Goal: Information Seeking & Learning: Learn about a topic

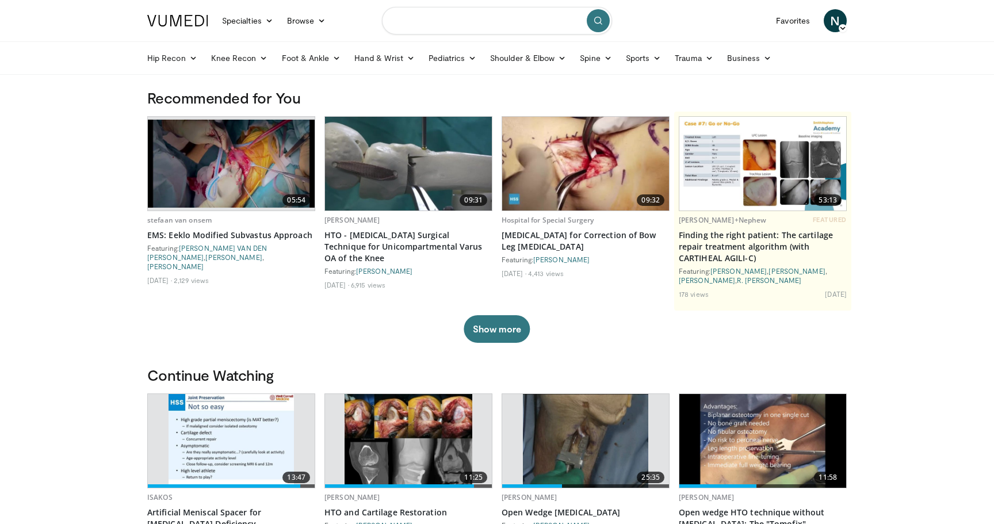
click at [501, 29] on input "Search topics, interventions" at bounding box center [497, 21] width 230 height 28
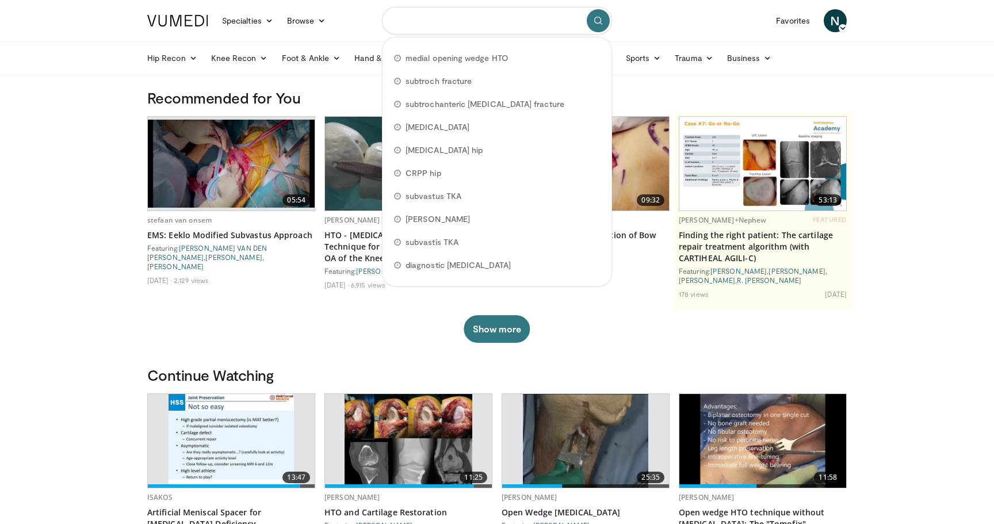
paste input "**********"
type input "**********"
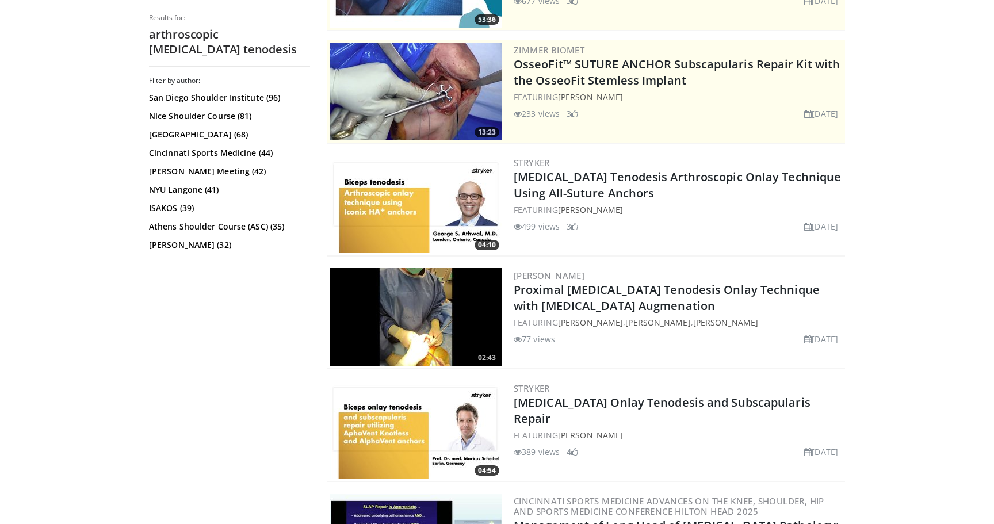
scroll to position [205, 0]
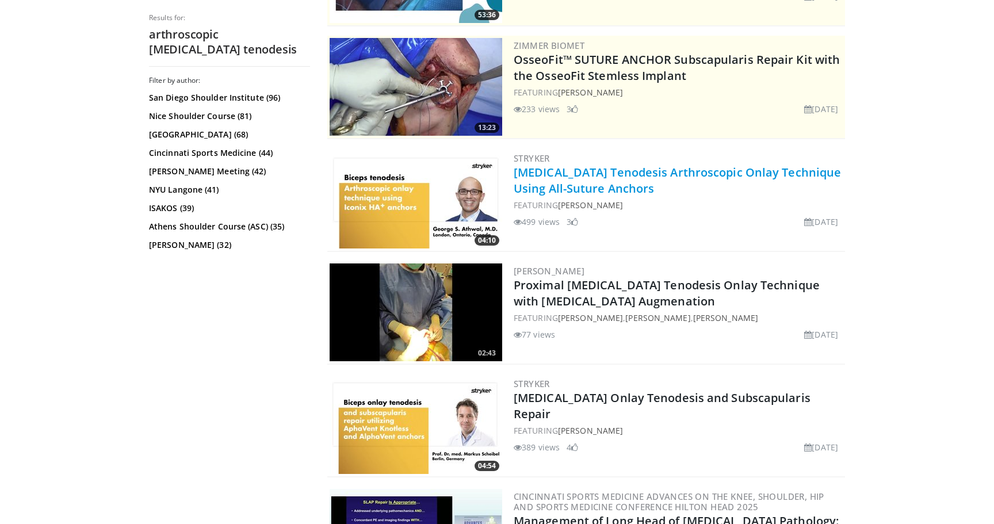
click at [614, 176] on link "Biceps Tenodesis Arthroscopic Onlay Technique Using All-Suture Anchors" at bounding box center [677, 181] width 327 height 32
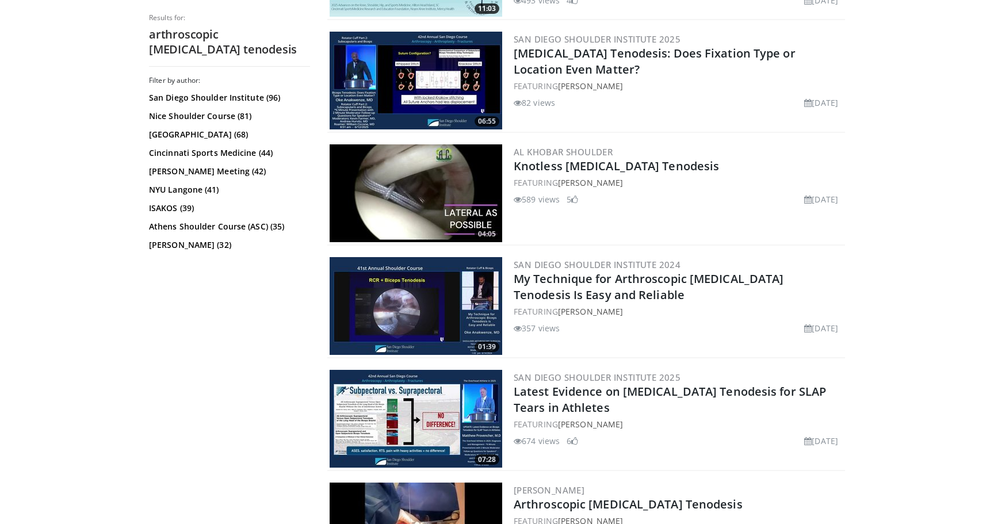
scroll to position [779, 0]
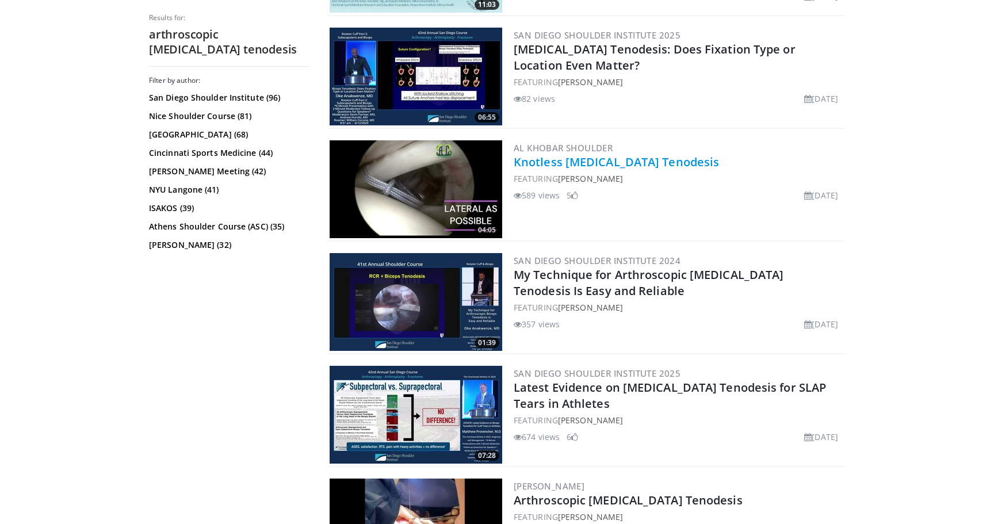
click at [594, 159] on link "Knotless Biceps Tenodesis" at bounding box center [616, 162] width 205 height 16
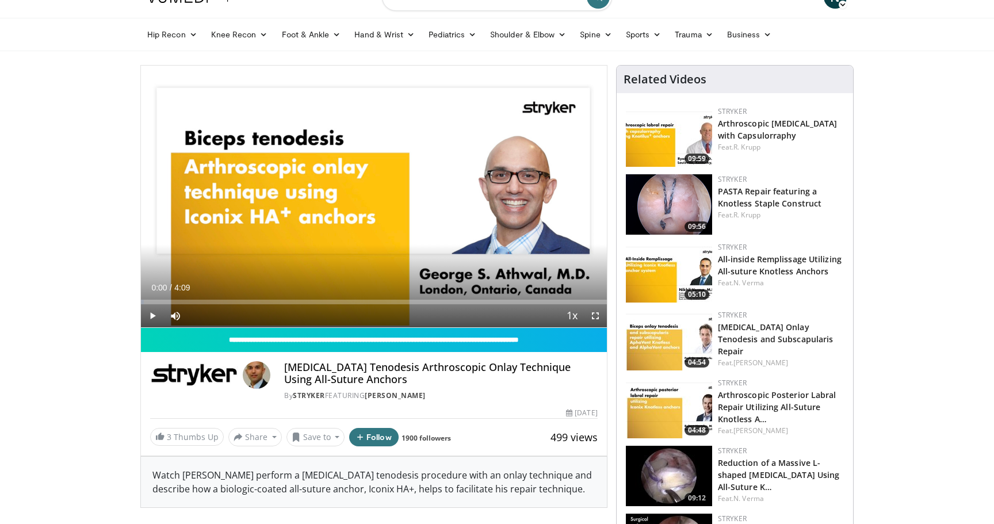
click at [154, 316] on span "Video Player" at bounding box center [152, 315] width 23 height 23
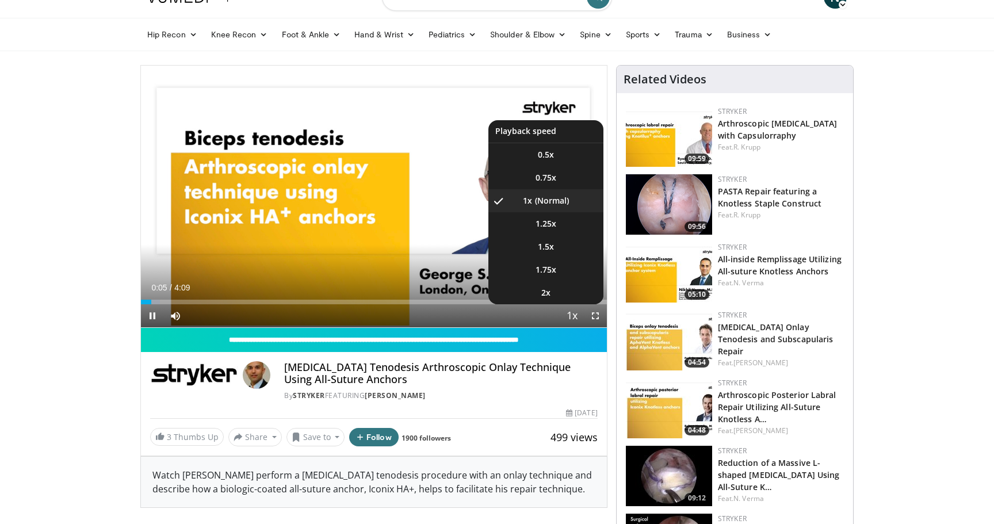
click at [578, 311] on span "Video Player" at bounding box center [572, 316] width 16 height 23
click at [567, 293] on li "2x" at bounding box center [545, 292] width 115 height 23
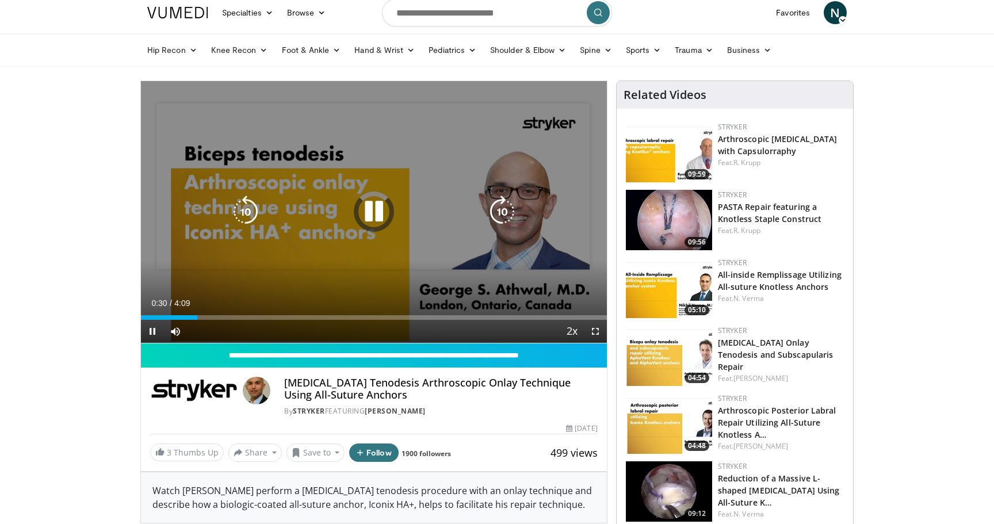
scroll to position [5, 0]
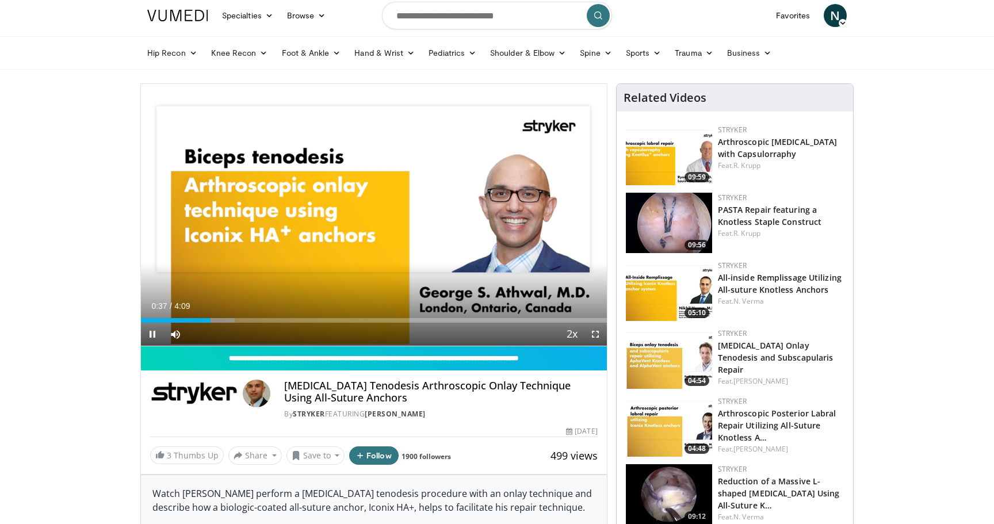
click at [151, 337] on span "Video Player" at bounding box center [152, 334] width 23 height 23
click at [154, 334] on span "Video Player" at bounding box center [152, 334] width 23 height 23
click at [155, 331] on span "Video Player" at bounding box center [152, 334] width 23 height 23
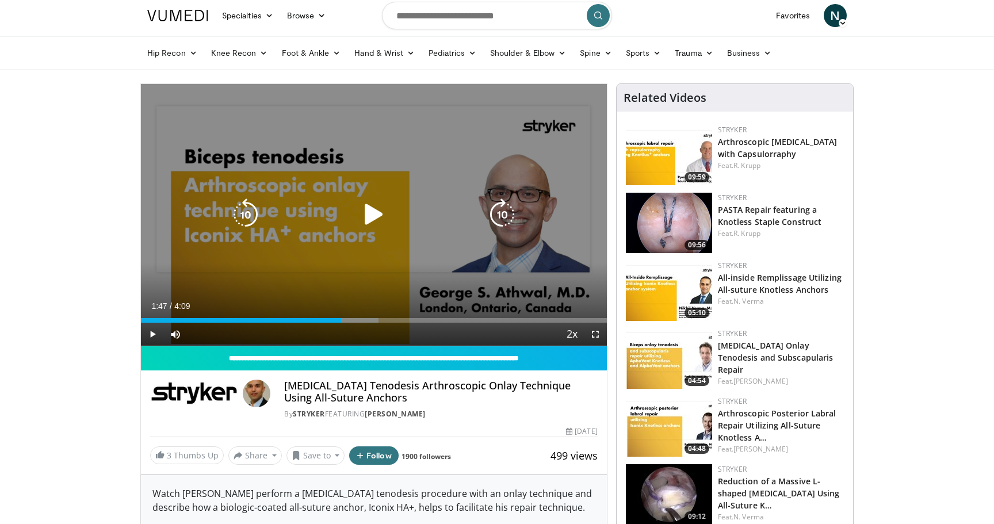
click at [366, 218] on icon "Video Player" at bounding box center [374, 214] width 32 height 32
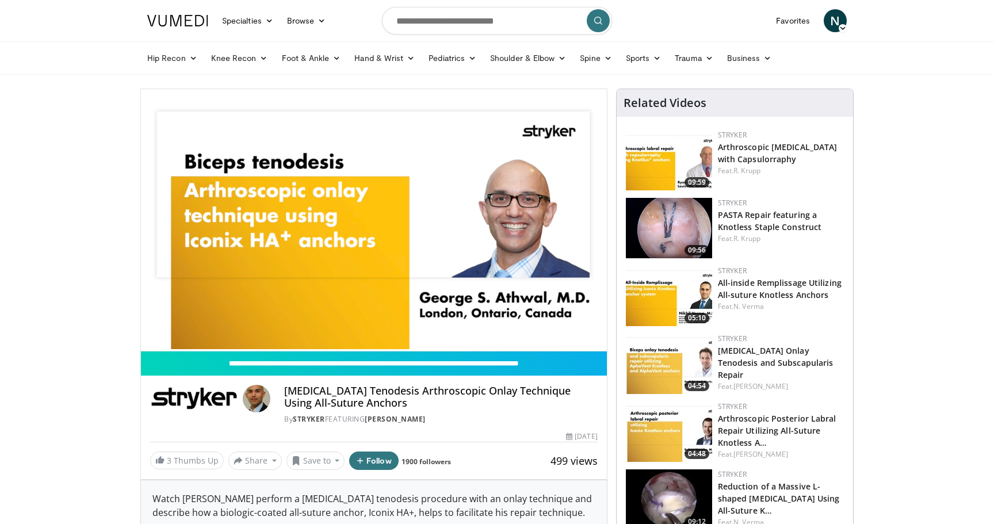
scroll to position [0, 0]
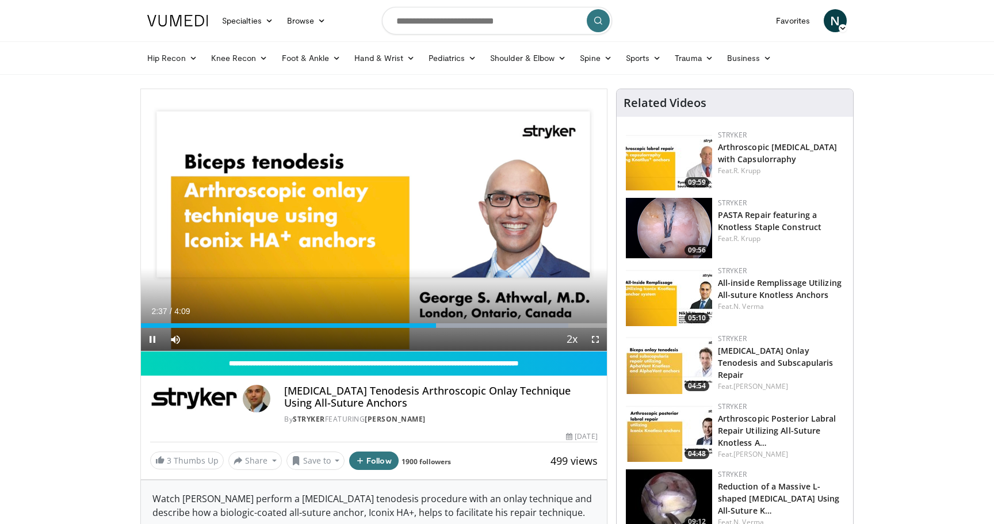
click at [152, 343] on span "Video Player" at bounding box center [152, 339] width 23 height 23
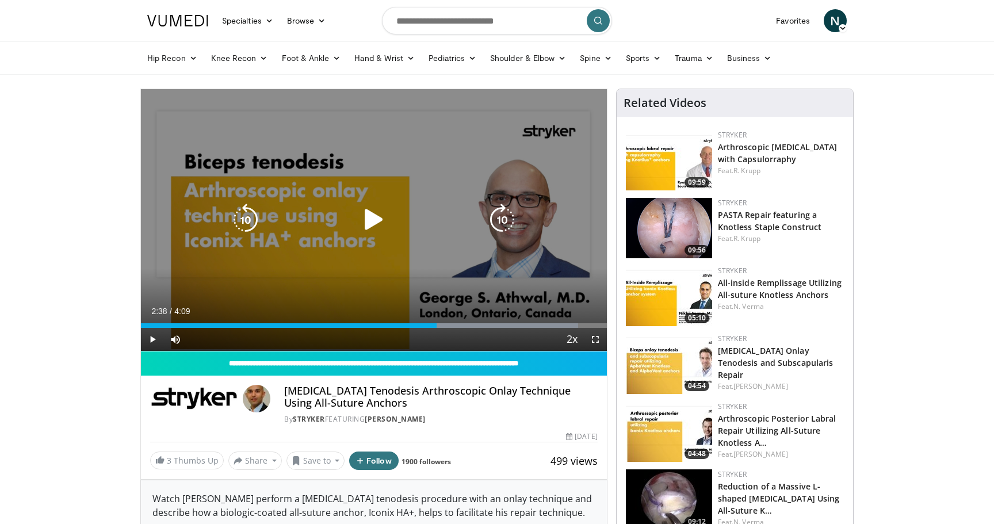
click at [389, 266] on div "10 seconds Tap to unmute" at bounding box center [374, 220] width 466 height 262
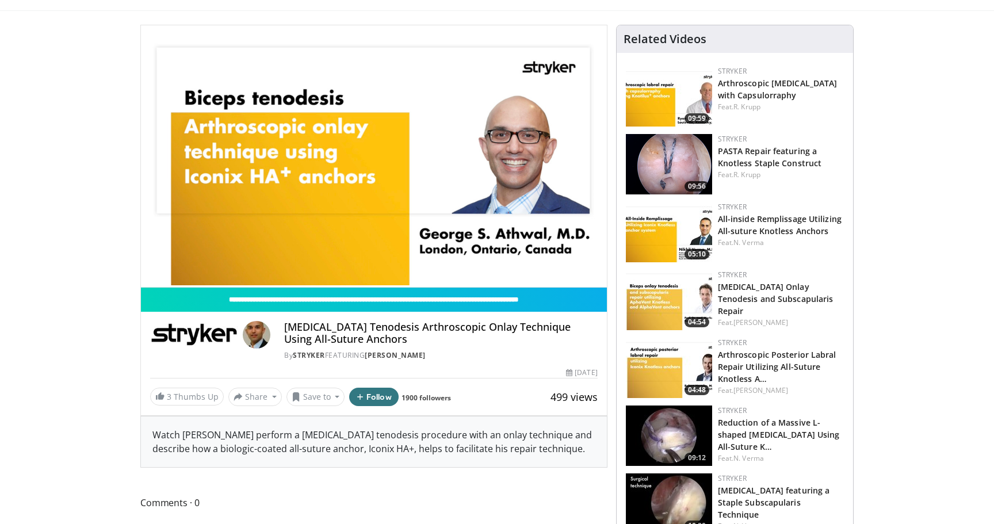
scroll to position [44, 0]
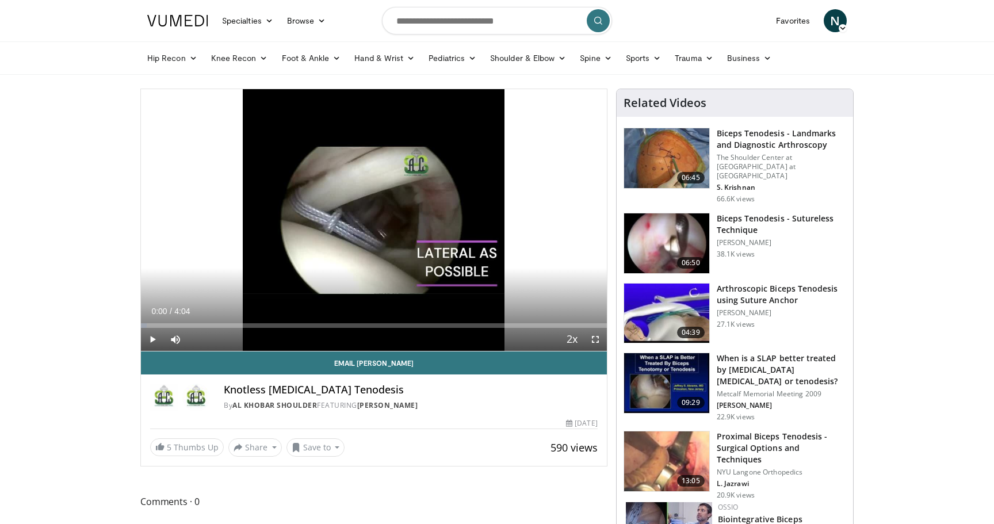
click at [154, 339] on span "Video Player" at bounding box center [152, 339] width 23 height 23
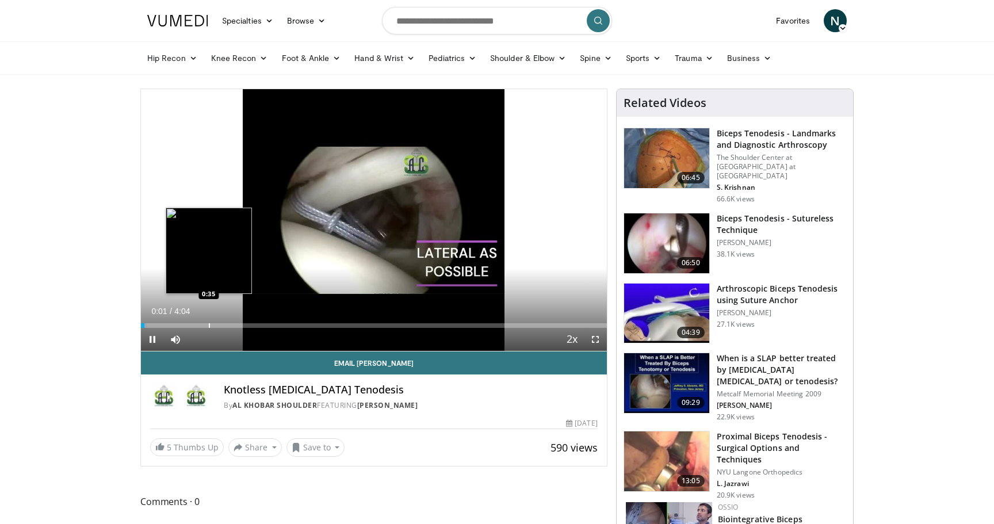
click at [209, 323] on div "Progress Bar" at bounding box center [209, 325] width 1 height 5
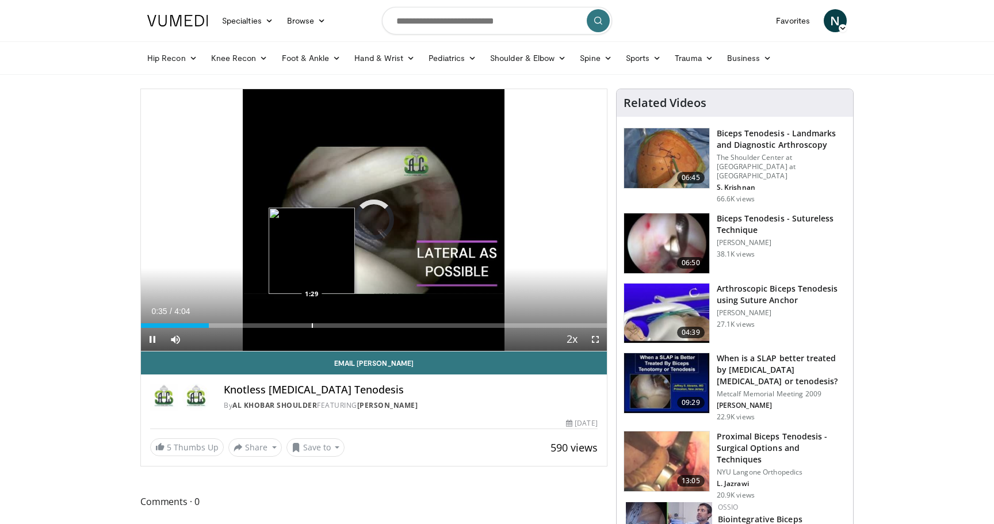
click at [312, 322] on div "Loaded : 6.63% 0:35 1:29" at bounding box center [374, 322] width 466 height 11
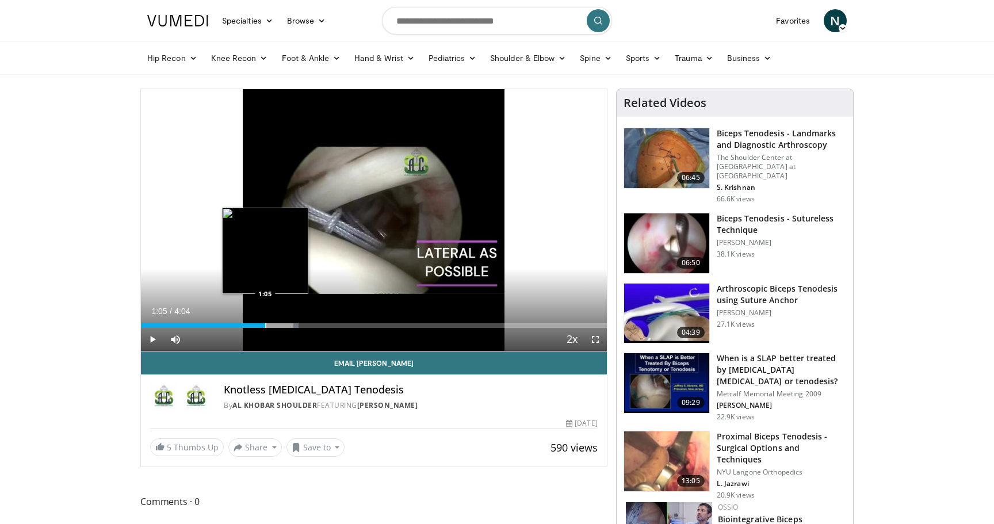
click at [265, 325] on div "Progress Bar" at bounding box center [265, 325] width 1 height 5
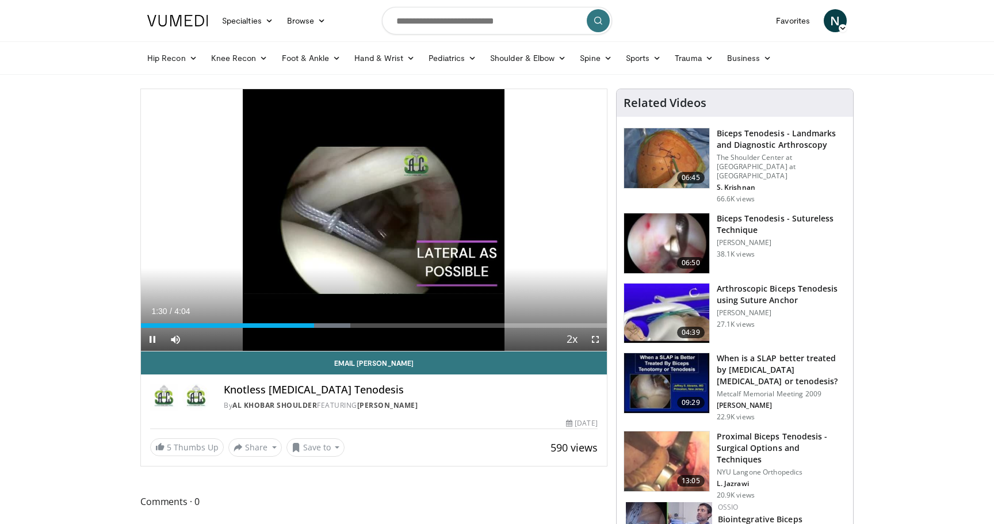
click at [152, 338] on span "Video Player" at bounding box center [152, 339] width 23 height 23
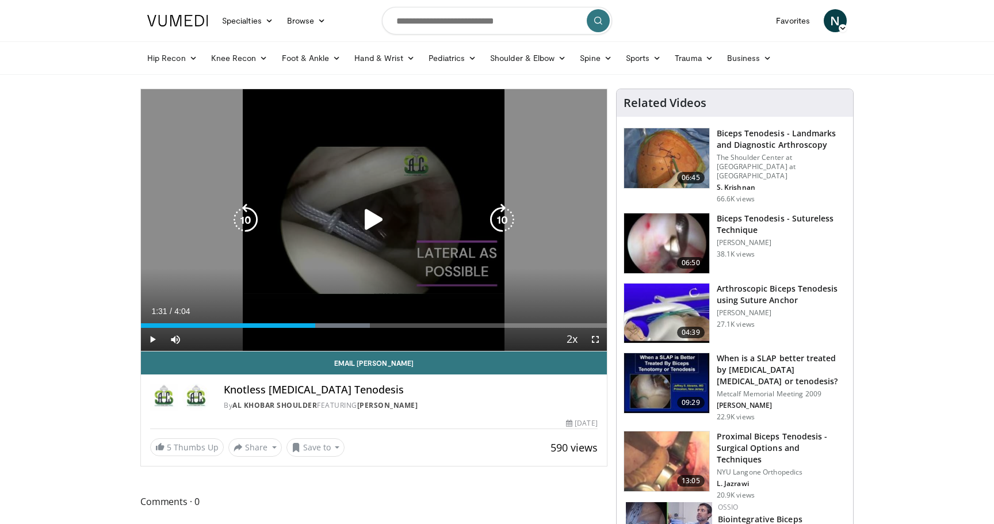
click at [440, 227] on div "Video Player" at bounding box center [374, 219] width 280 height 23
click at [367, 221] on icon "Video Player" at bounding box center [374, 220] width 32 height 32
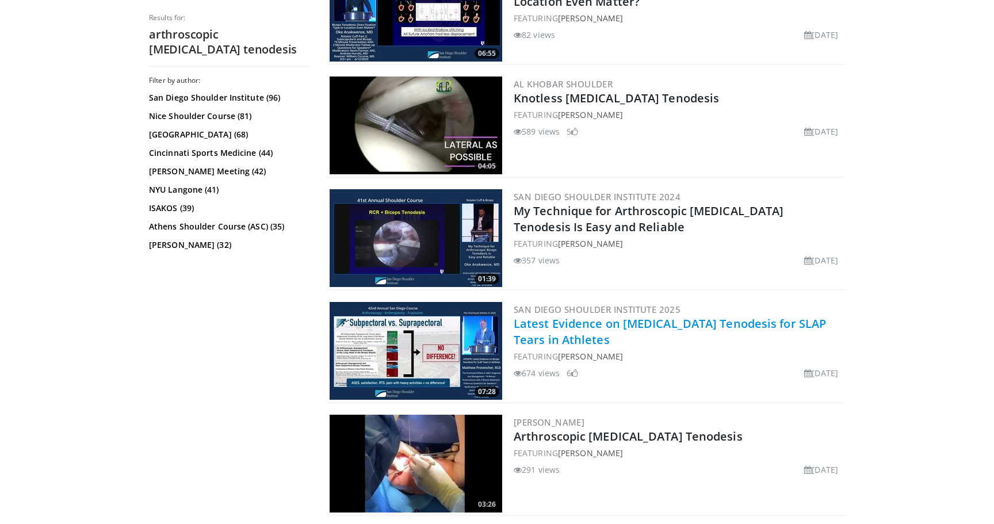
scroll to position [862, 0]
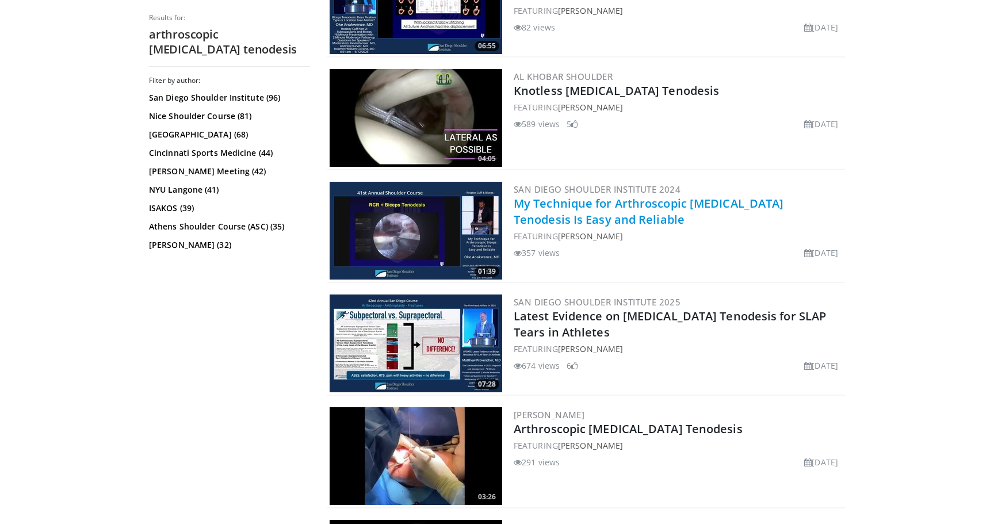
click at [555, 208] on link "My Technique for Arthroscopic [MEDICAL_DATA] Tenodesis Is Easy and Reliable" at bounding box center [649, 212] width 270 height 32
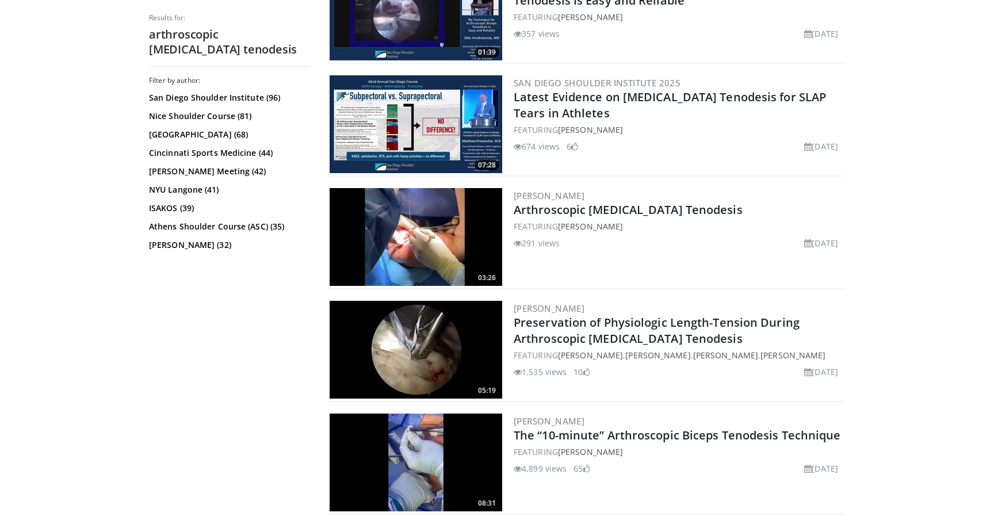
scroll to position [1082, 0]
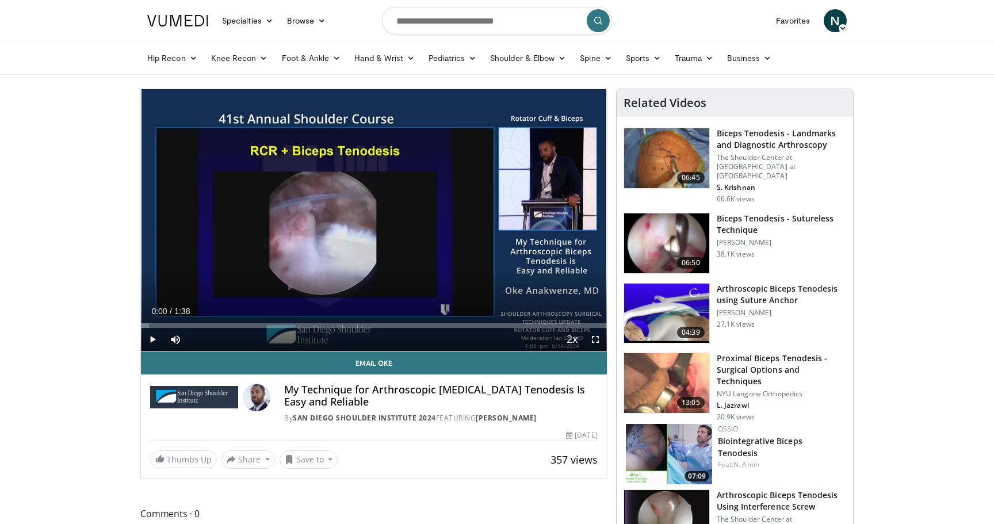
click at [155, 335] on span "Video Player" at bounding box center [152, 339] width 23 height 23
click at [179, 326] on div "Progress Bar" at bounding box center [179, 325] width 1 height 5
click at [166, 325] on div "0:08" at bounding box center [160, 325] width 39 height 5
click at [151, 326] on div "Progress Bar" at bounding box center [151, 325] width 1 height 5
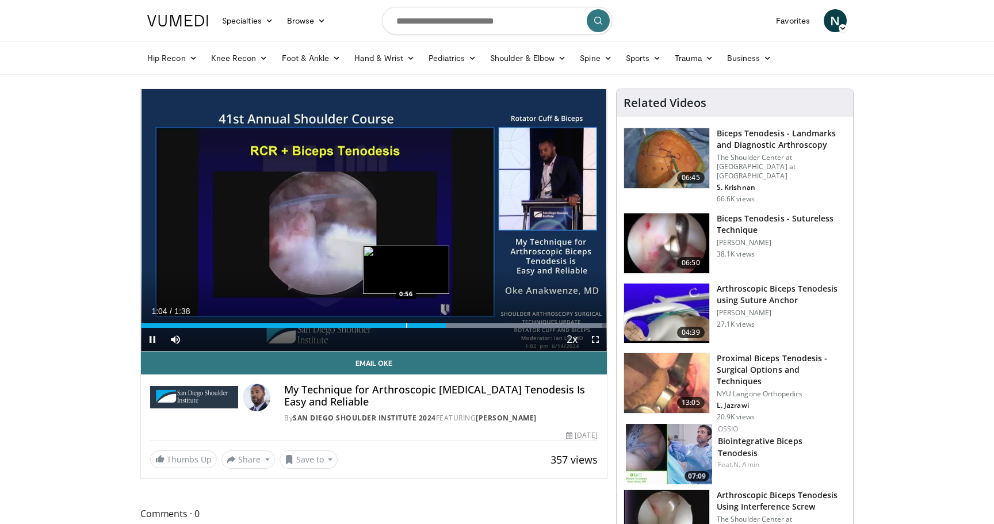
click at [406, 325] on div "Progress Bar" at bounding box center [406, 325] width 1 height 5
click at [387, 326] on div "Progress Bar" at bounding box center [387, 325] width 1 height 5
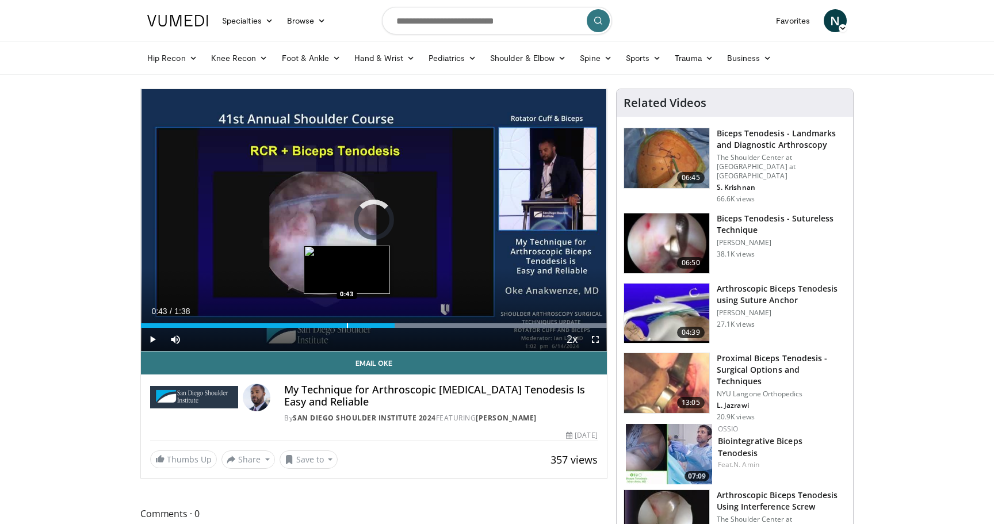
click at [346, 323] on div "Loaded : 99.91% 0:53 0:43" at bounding box center [374, 325] width 466 height 5
click at [299, 318] on div "Loaded : 99.91% 0:48 0:33" at bounding box center [374, 322] width 466 height 11
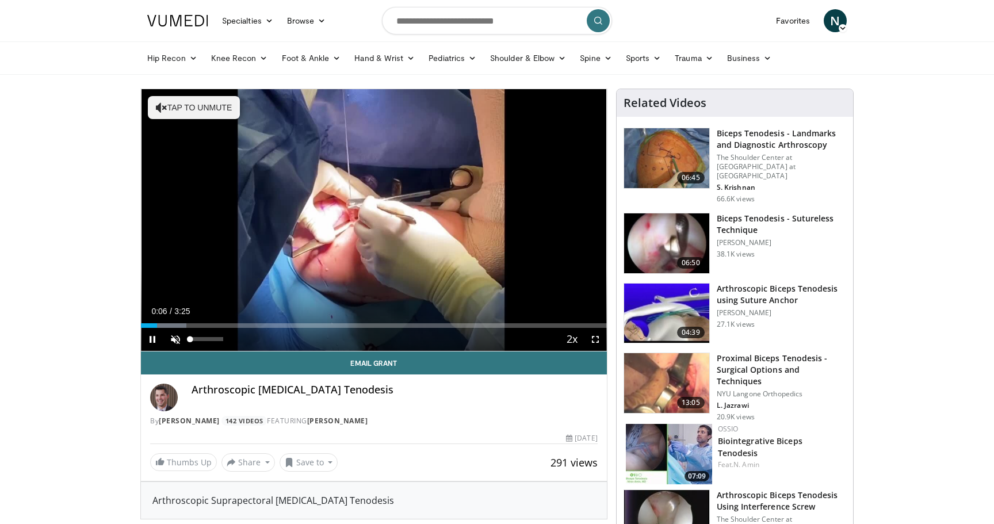
click at [178, 341] on span "Video Player" at bounding box center [175, 339] width 23 height 23
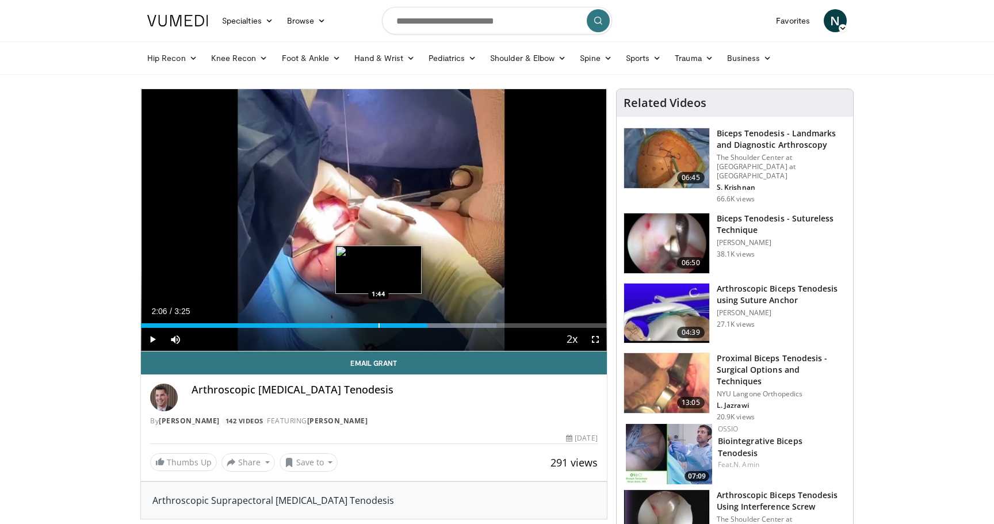
click at [379, 324] on div "Progress Bar" at bounding box center [379, 325] width 1 height 5
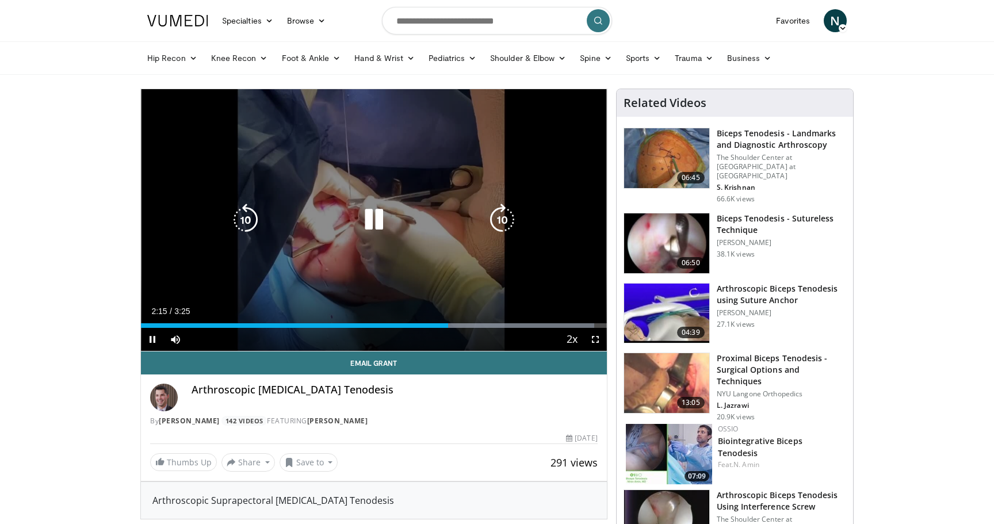
click at [368, 270] on div "10 seconds Tap to unmute" at bounding box center [374, 220] width 466 height 262
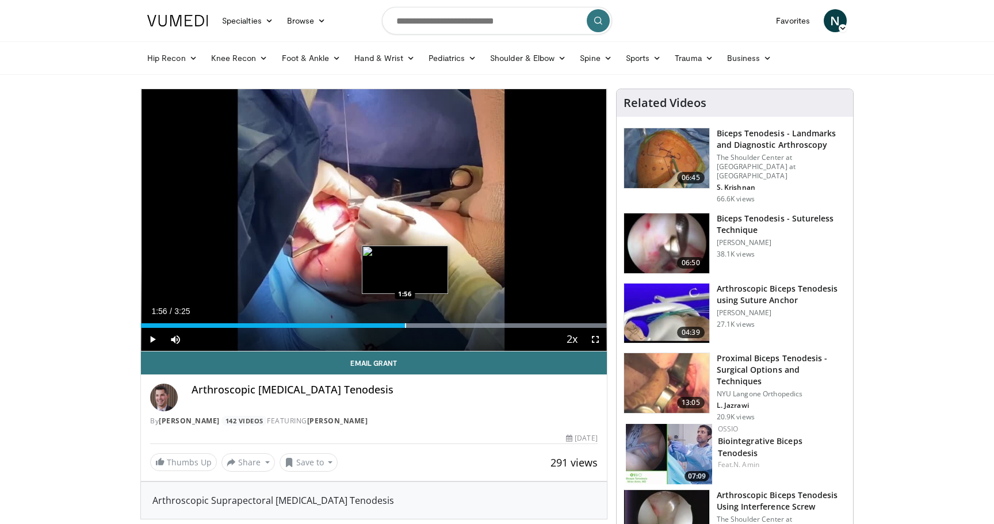
click at [405, 327] on div "Progress Bar" at bounding box center [405, 325] width 1 height 5
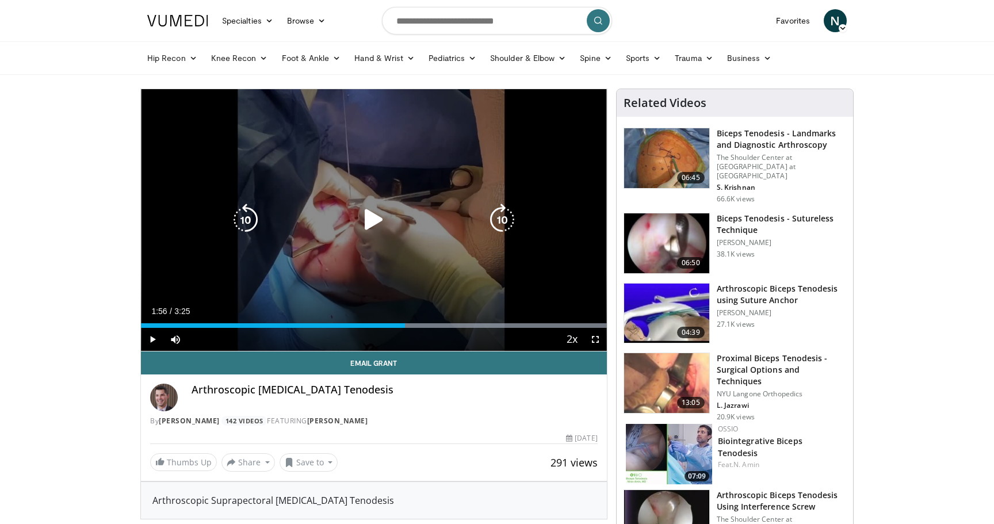
click at [378, 218] on icon "Video Player" at bounding box center [374, 220] width 32 height 32
click at [425, 281] on div "10 seconds Tap to unmute" at bounding box center [374, 220] width 466 height 262
click at [461, 224] on div "Video Player" at bounding box center [374, 219] width 280 height 23
click at [385, 221] on icon "Video Player" at bounding box center [374, 220] width 32 height 32
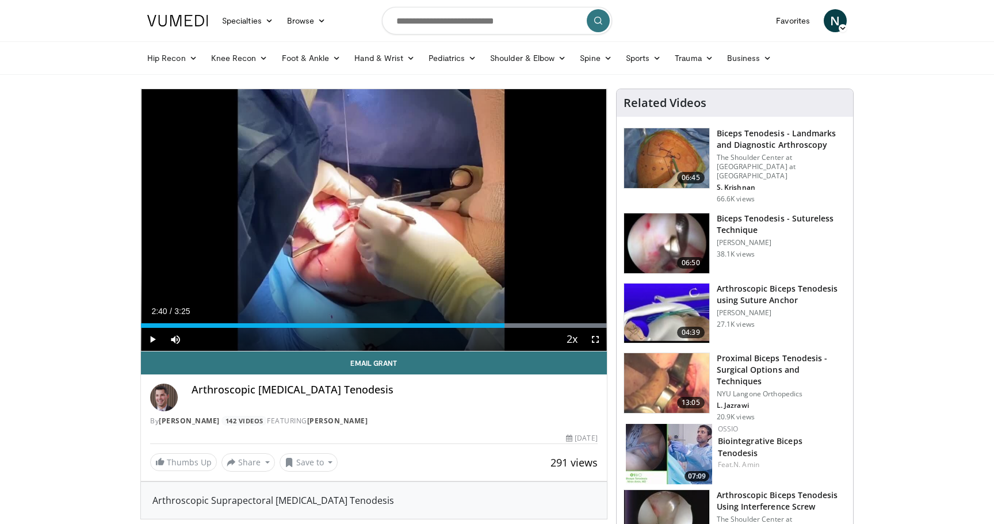
click at [386, 221] on div "10 seconds Tap to unmute" at bounding box center [374, 220] width 466 height 262
click at [484, 323] on div "Progress Bar" at bounding box center [484, 325] width 1 height 5
click at [453, 323] on div "Loaded : 99.96% 2:32 2:18" at bounding box center [374, 325] width 466 height 5
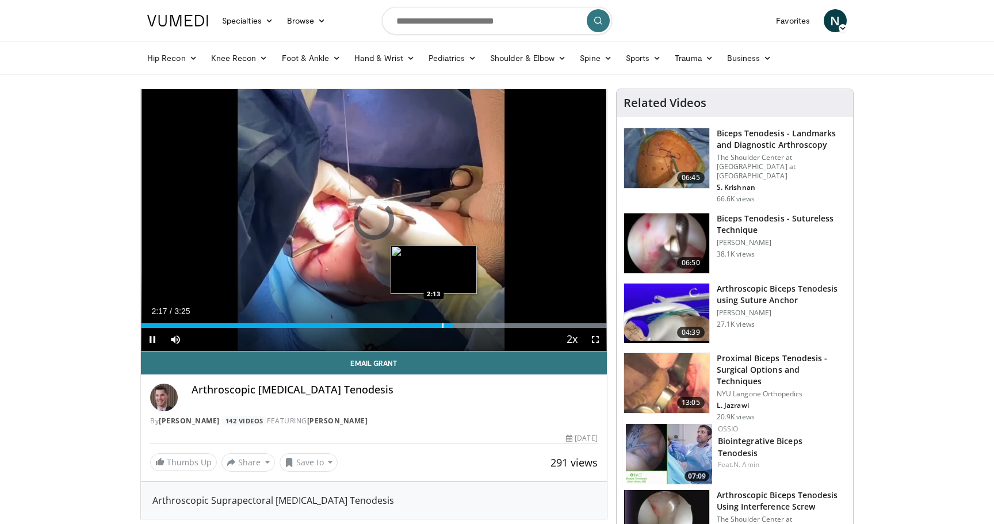
click at [422, 326] on div "2:17" at bounding box center [297, 325] width 312 height 5
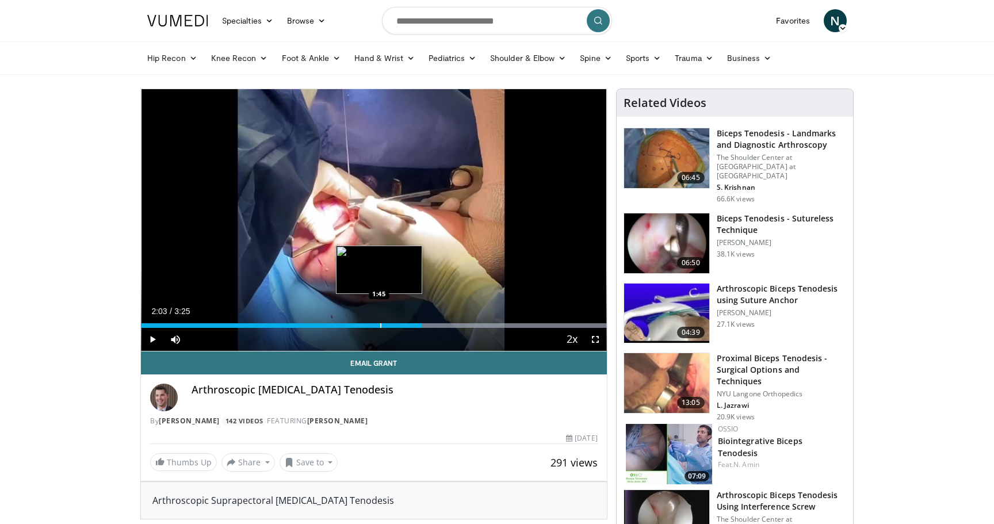
click at [379, 324] on div "Loaded : 99.96% 2:03 1:45" at bounding box center [374, 325] width 466 height 5
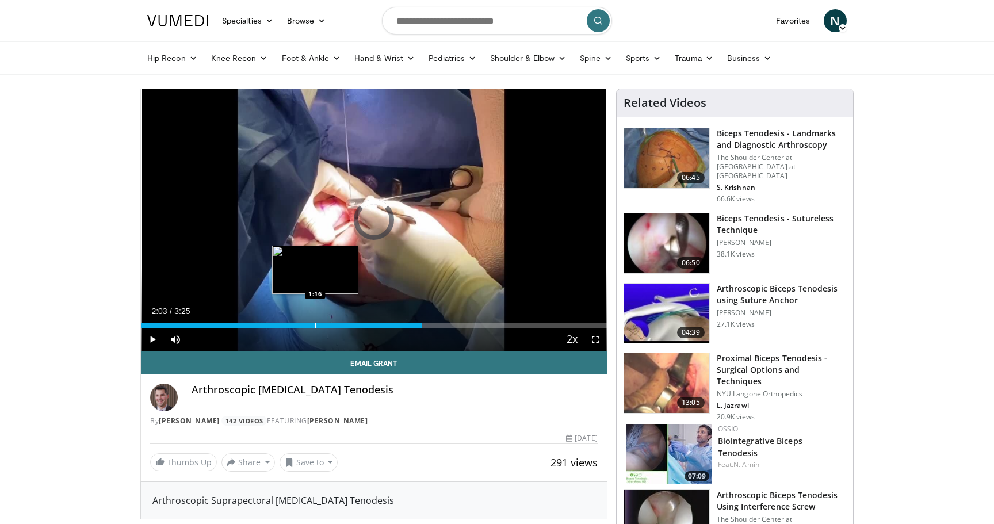
click at [315, 324] on div "Progress Bar" at bounding box center [315, 325] width 1 height 5
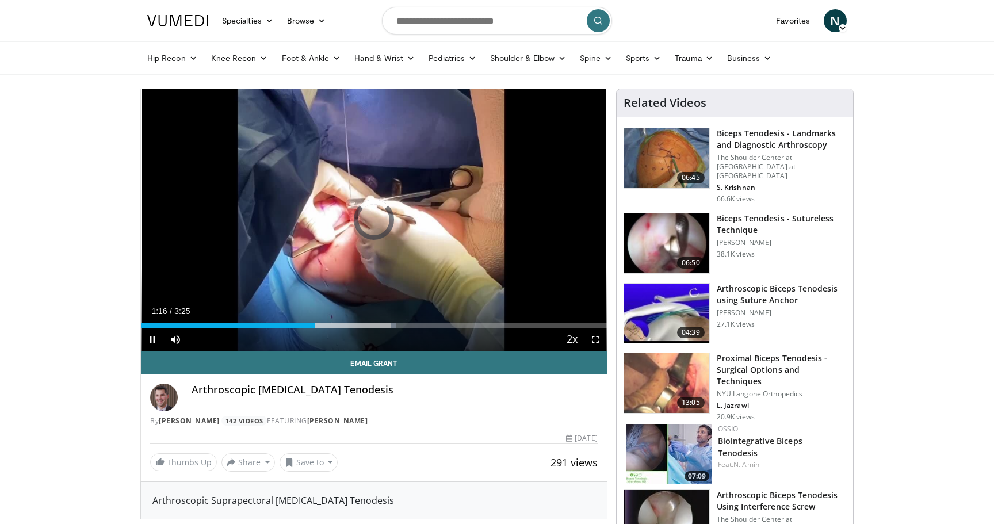
click at [151, 343] on span "Video Player" at bounding box center [152, 339] width 23 height 23
